Goal: Find specific page/section: Find specific page/section

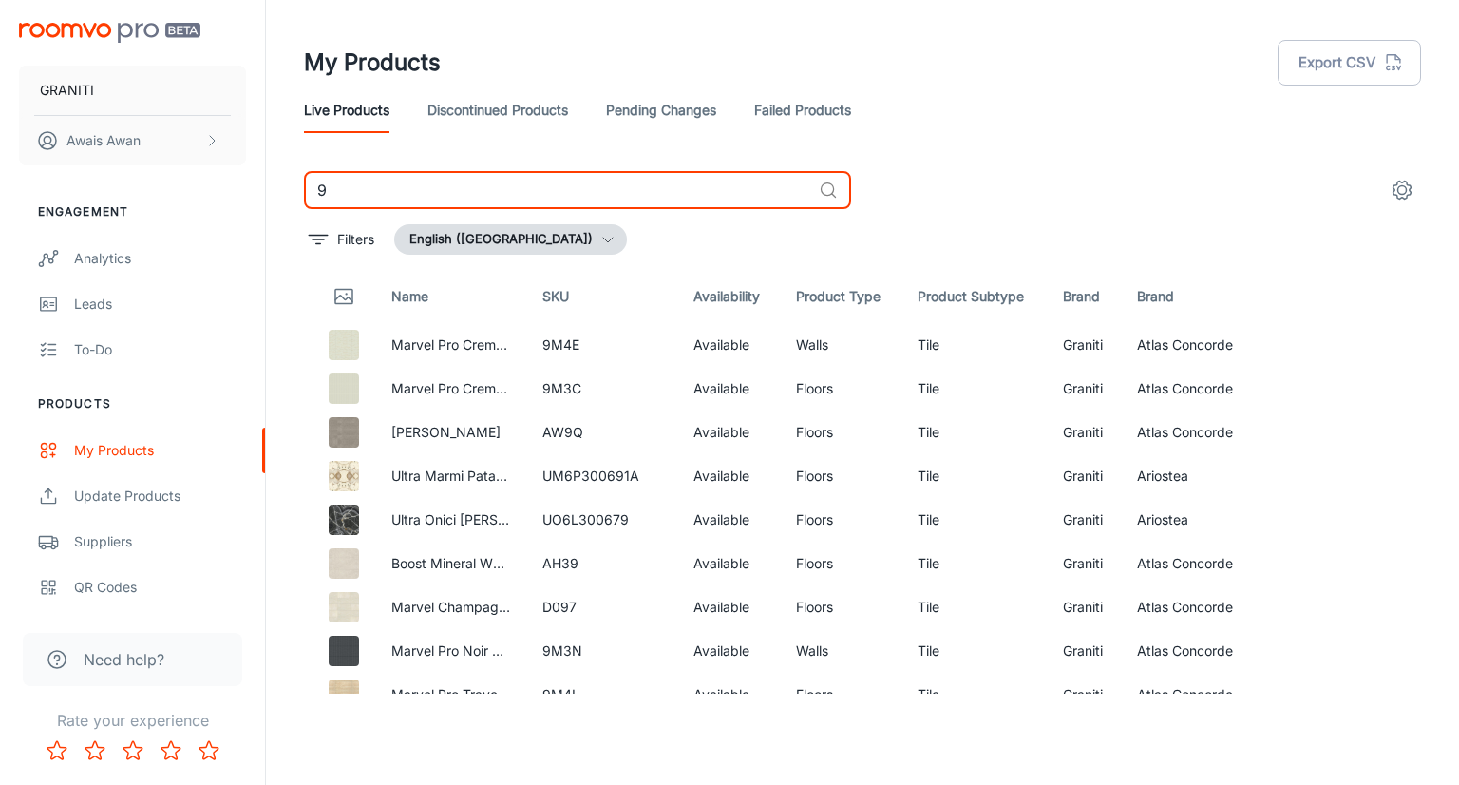
click at [432, 199] on input "9" at bounding box center [557, 190] width 507 height 38
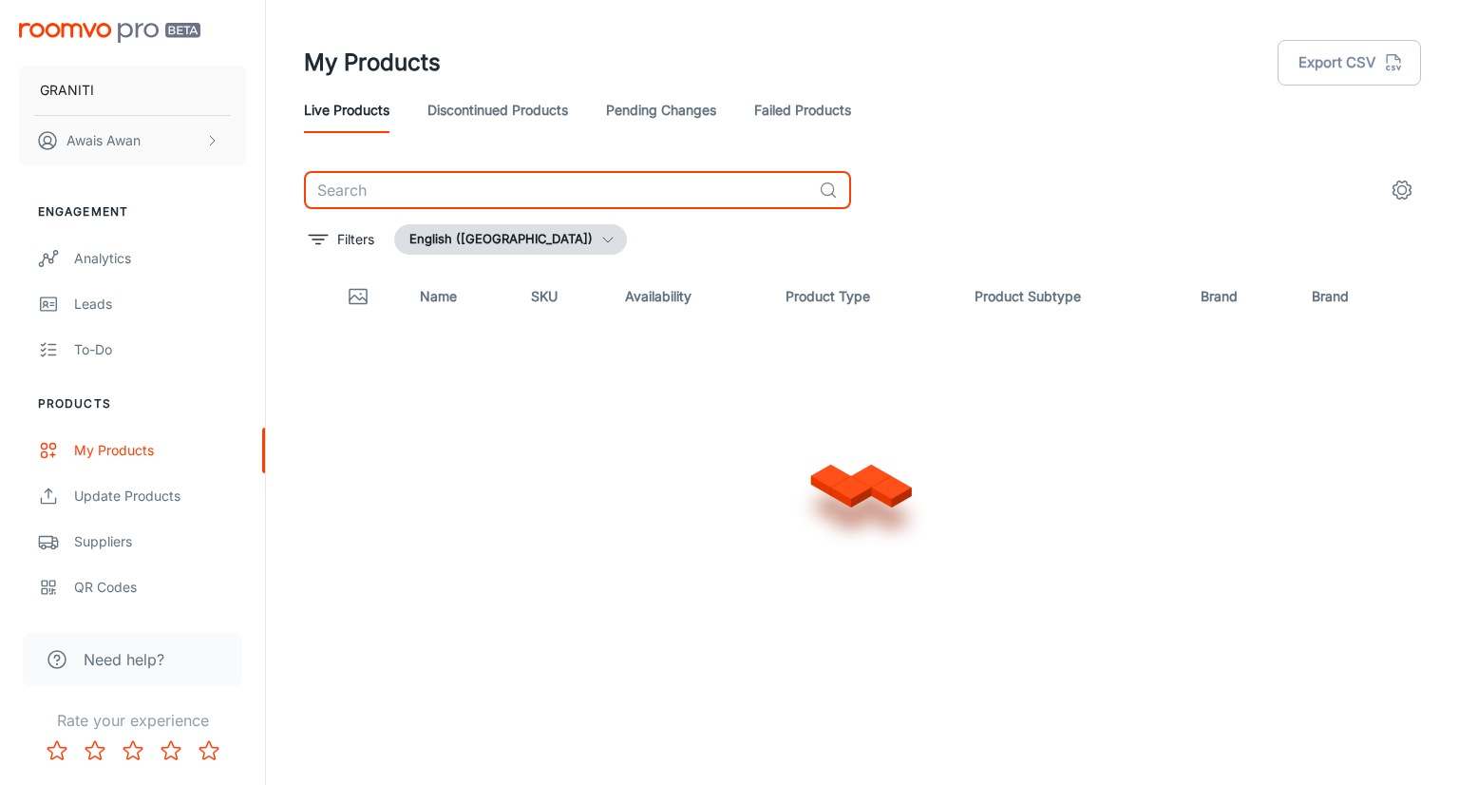
click at [532, 116] on link "Discontinued Products" at bounding box center [497, 110] width 141 height 46
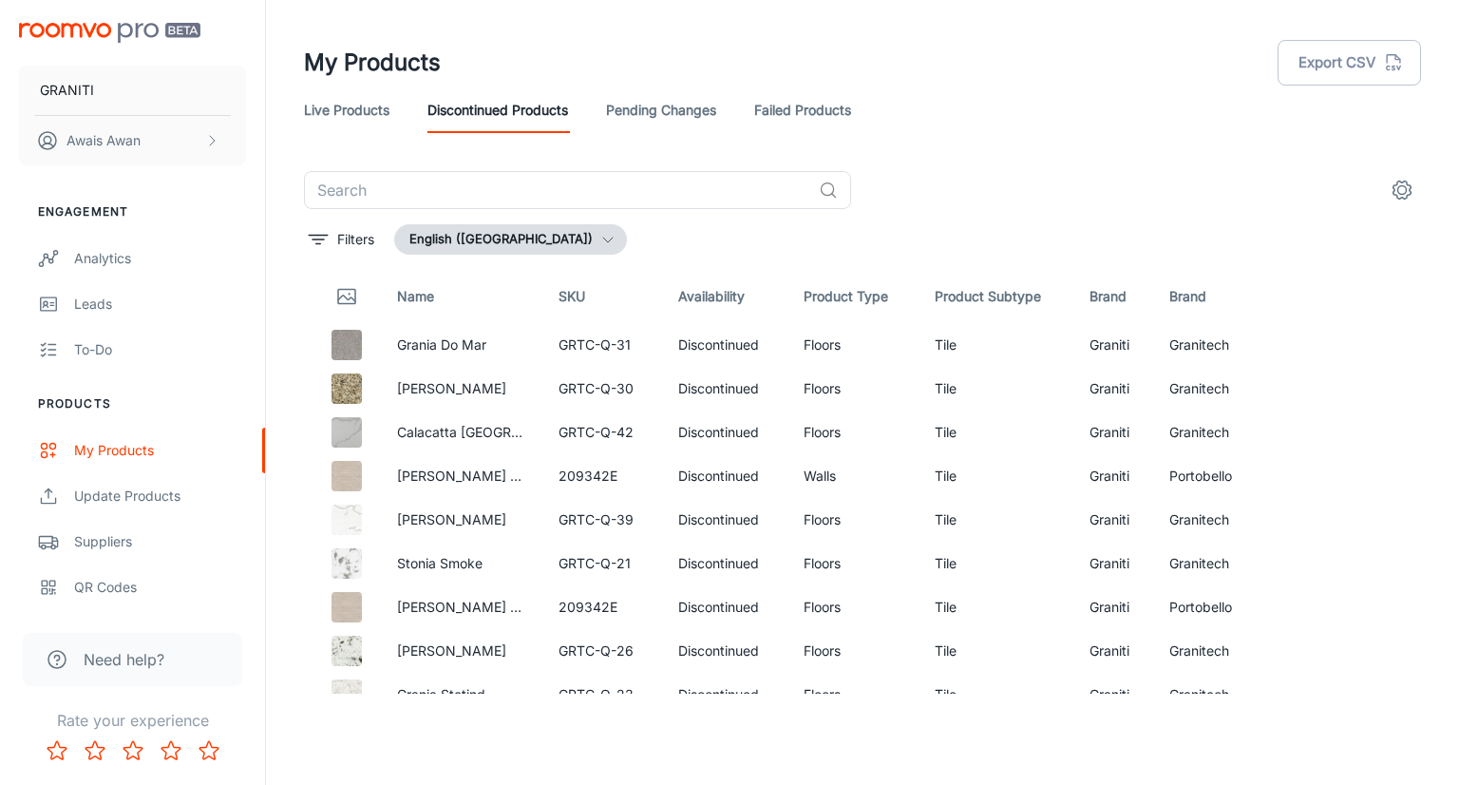
click at [372, 114] on link "Live Products" at bounding box center [346, 110] width 85 height 46
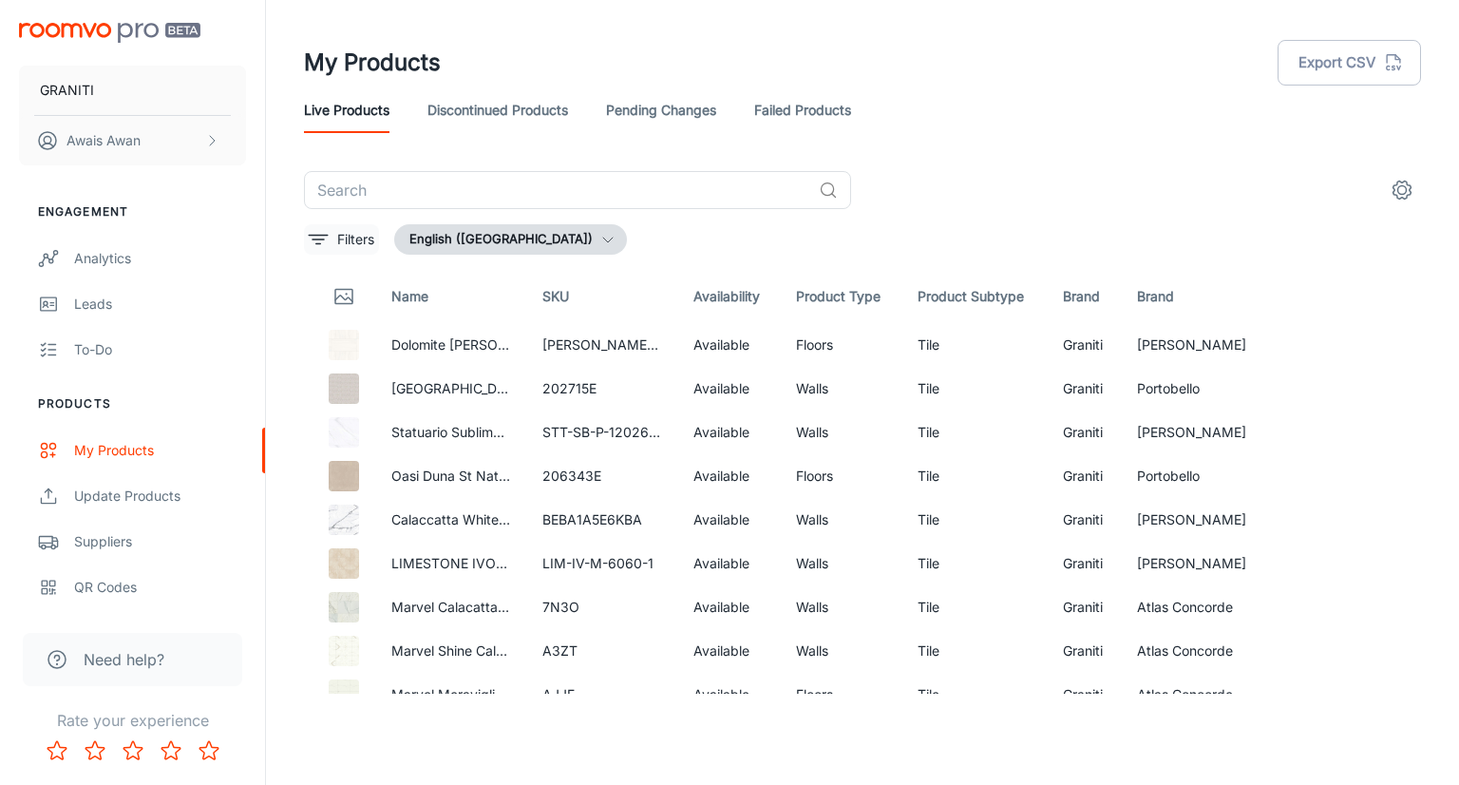
click at [342, 240] on p "Filters" at bounding box center [355, 239] width 37 height 21
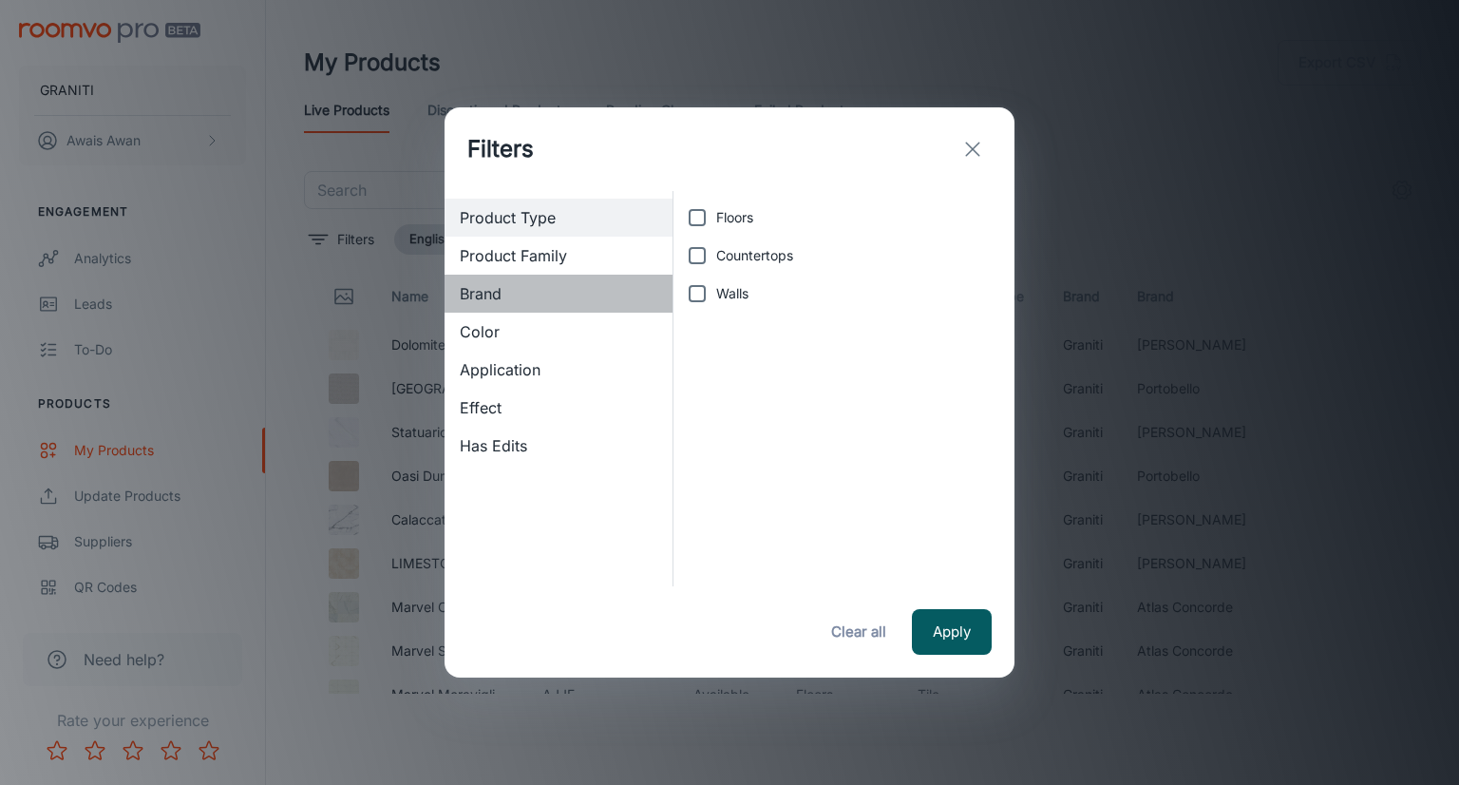
click at [531, 292] on span "Brand" at bounding box center [559, 293] width 198 height 23
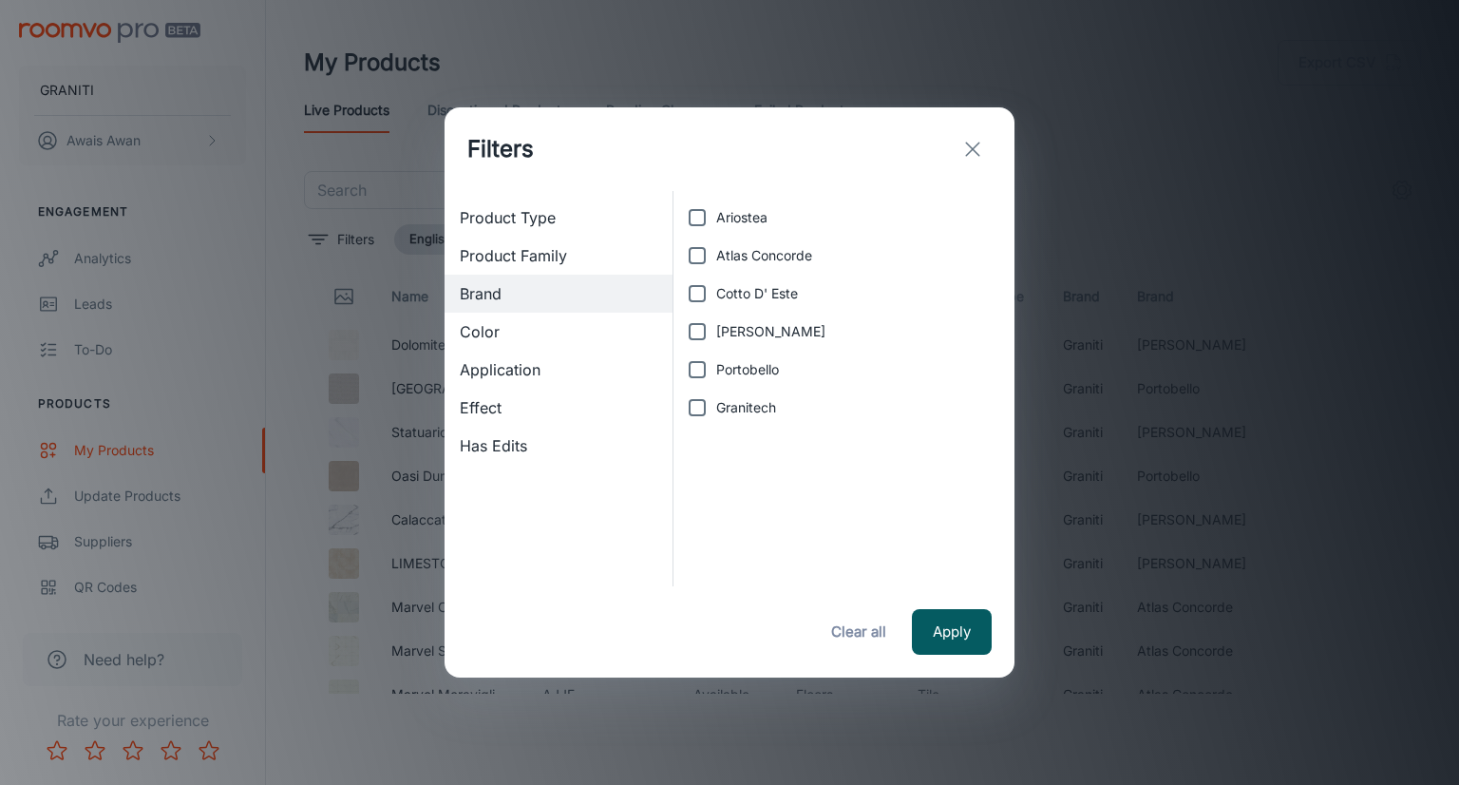
click at [726, 406] on span "Granitech" at bounding box center [746, 407] width 60 height 21
click at [716, 406] on input "Granitech" at bounding box center [697, 407] width 38 height 38
checkbox input "true"
click at [943, 616] on button "Apply" at bounding box center [952, 632] width 80 height 46
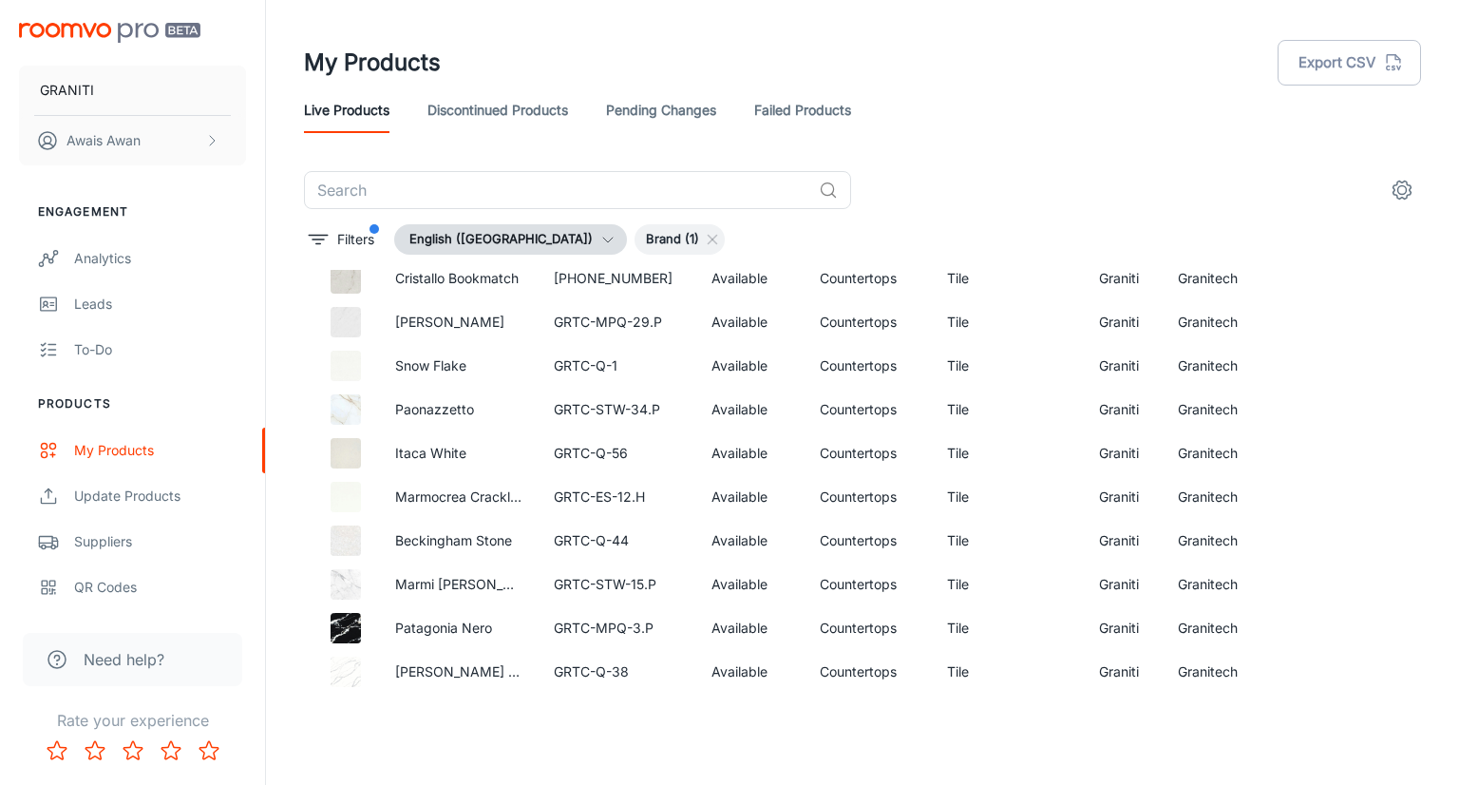
scroll to position [1343, 0]
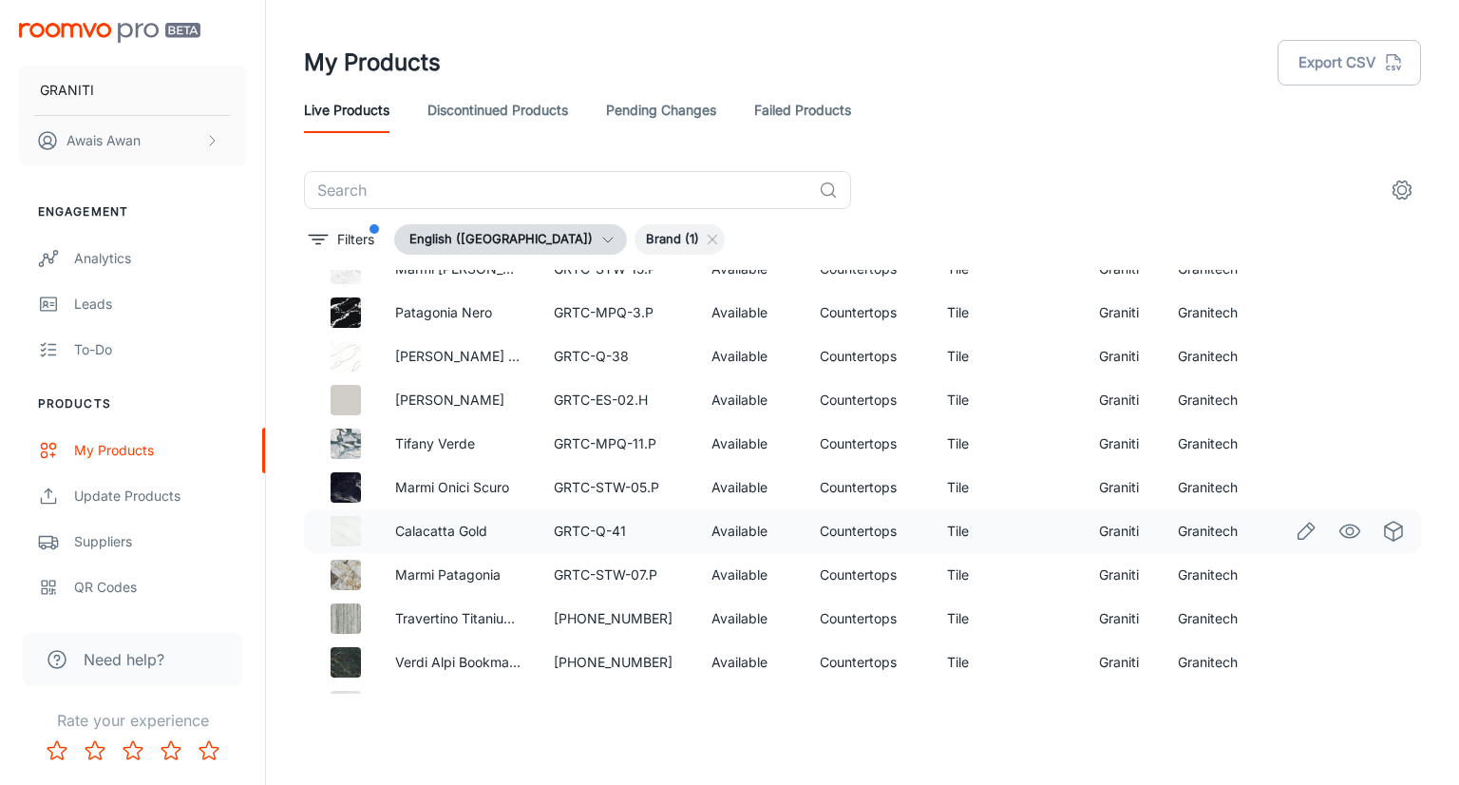
click at [1205, 530] on td "Granitech" at bounding box center [1213, 531] width 101 height 44
copy td "Granitech"
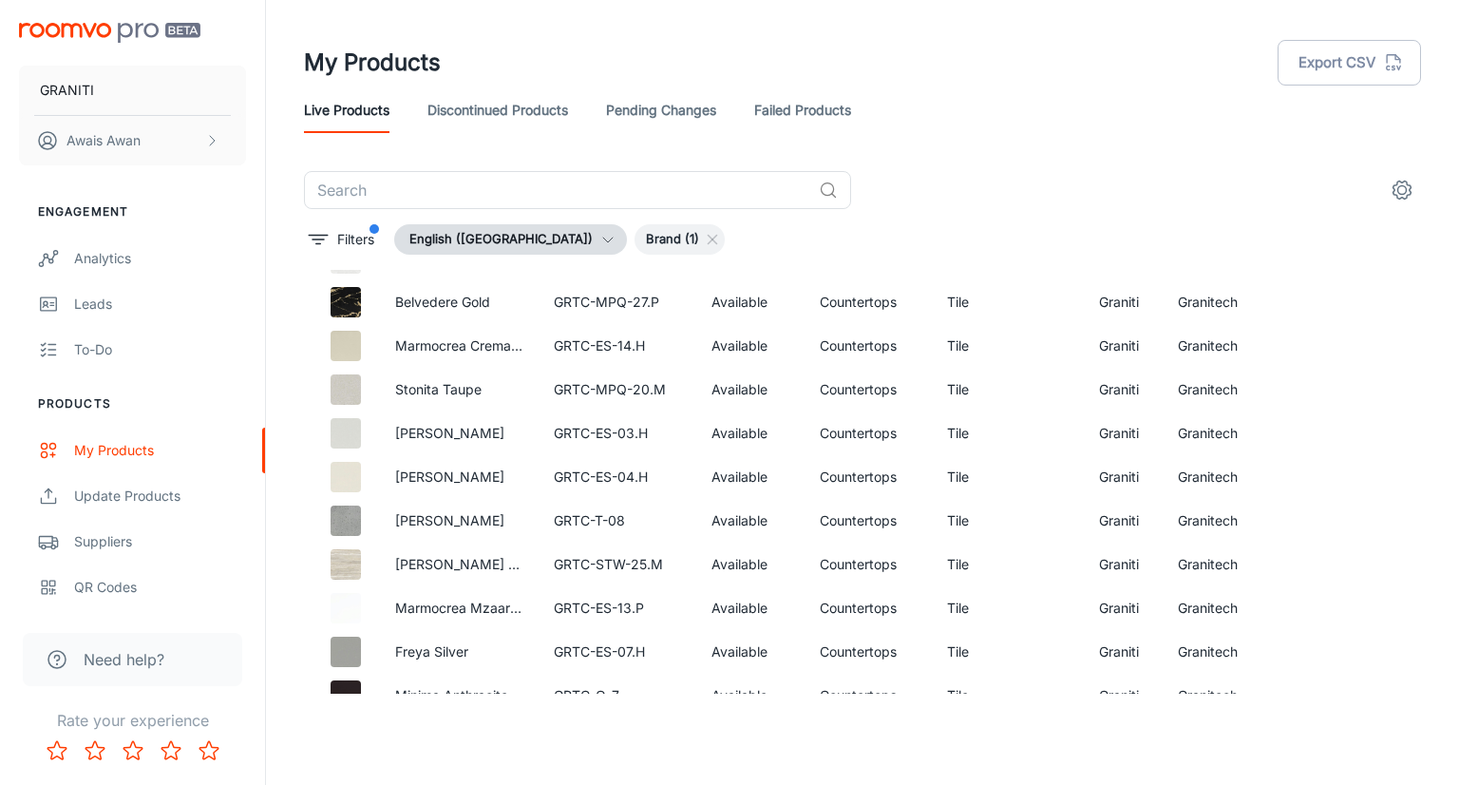
scroll to position [0, 0]
